Goal: Transaction & Acquisition: Purchase product/service

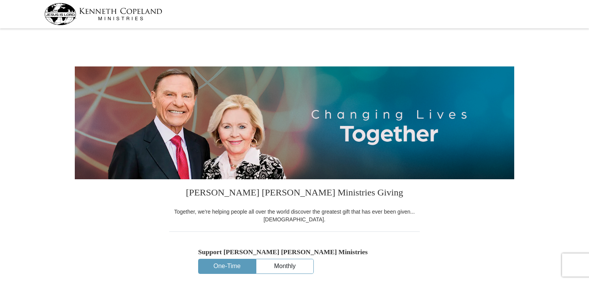
select select "SC"
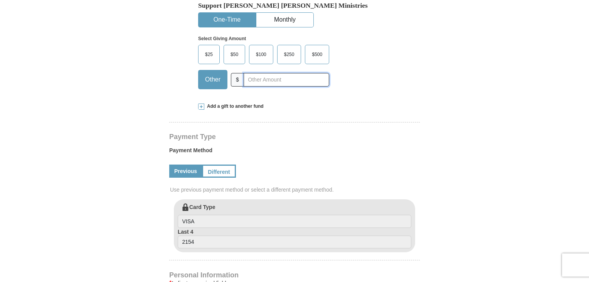
click at [256, 79] on input "text" at bounding box center [287, 80] width 86 height 14
type input "66.10"
click at [390, 67] on div "Select Giving Amount Amount must be a valid number The total gift cannot be les…" at bounding box center [294, 61] width 193 height 68
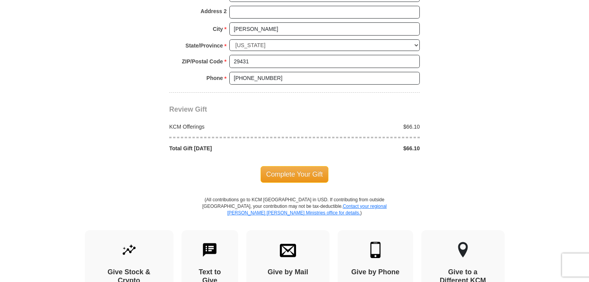
scroll to position [647, 0]
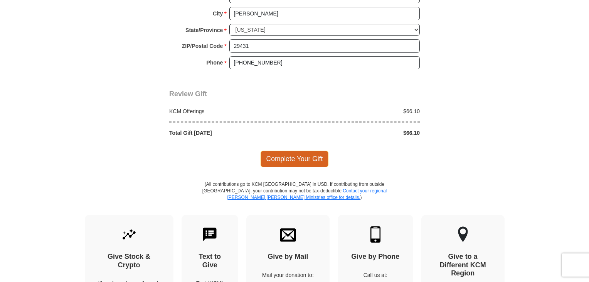
click at [298, 152] on span "Complete Your Gift" at bounding box center [295, 158] width 68 height 16
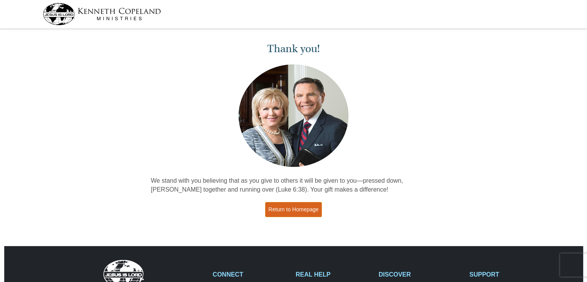
click at [307, 204] on link "Return to Homepage" at bounding box center [293, 209] width 57 height 15
